Goal: Task Accomplishment & Management: Use online tool/utility

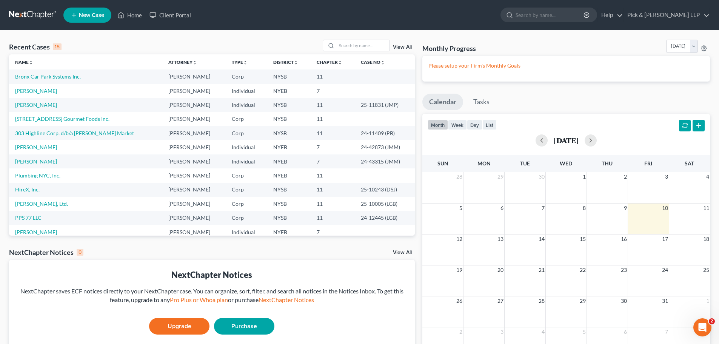
click at [45, 76] on link "Bronx Car Park Systems Inc." at bounding box center [48, 76] width 66 height 6
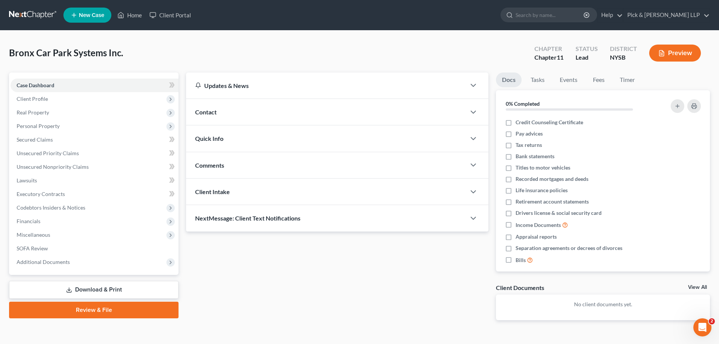
click at [91, 285] on link "Download & Print" at bounding box center [94, 290] width 170 height 18
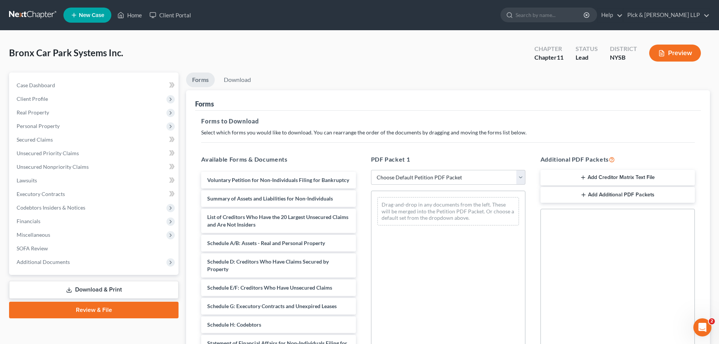
click at [622, 178] on button "Add Creditor Matrix Text File" at bounding box center [618, 178] width 154 height 16
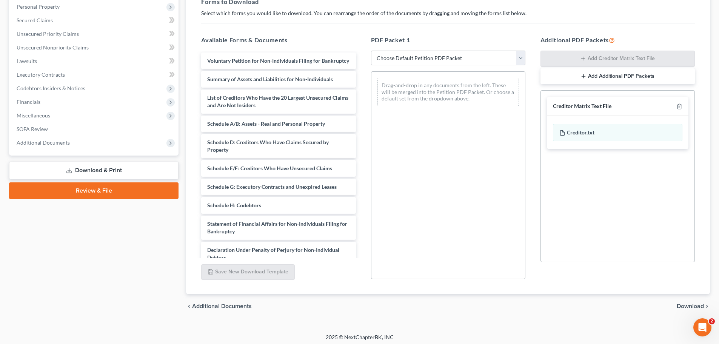
scroll to position [122, 0]
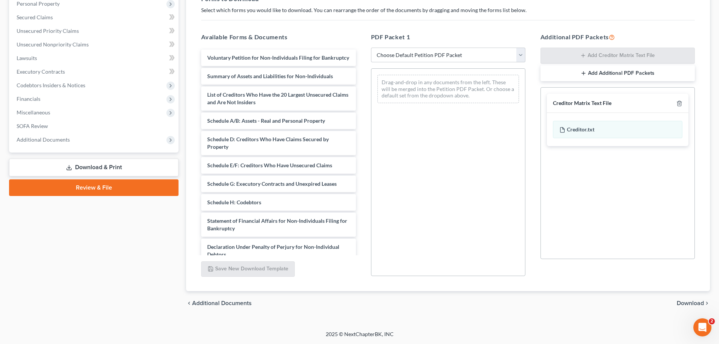
click at [686, 302] on span "Download" at bounding box center [690, 303] width 27 height 6
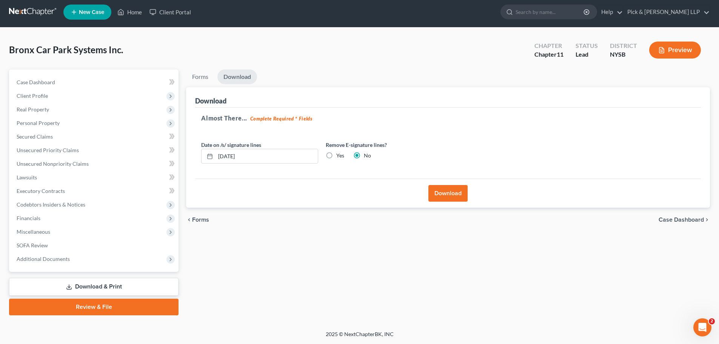
scroll to position [3, 0]
click at [460, 196] on button "Download" at bounding box center [448, 193] width 39 height 17
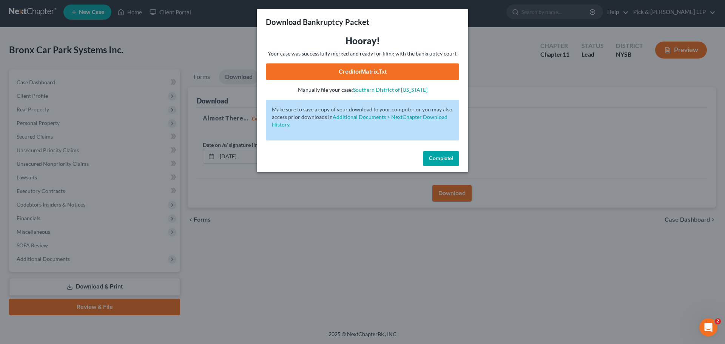
click at [384, 74] on link "CreditorMatrix.txt" at bounding box center [362, 71] width 193 height 17
click at [438, 163] on button "Complete!" at bounding box center [441, 158] width 36 height 15
